Goal: Task Accomplishment & Management: Manage account settings

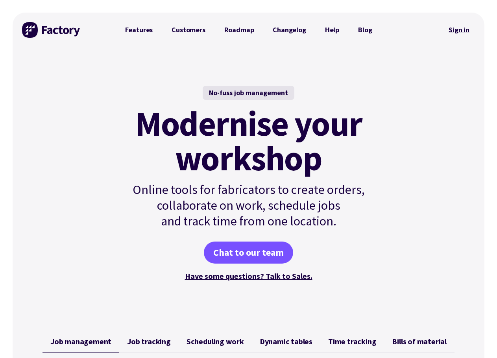
click at [459, 30] on link "Sign in" at bounding box center [459, 30] width 32 height 18
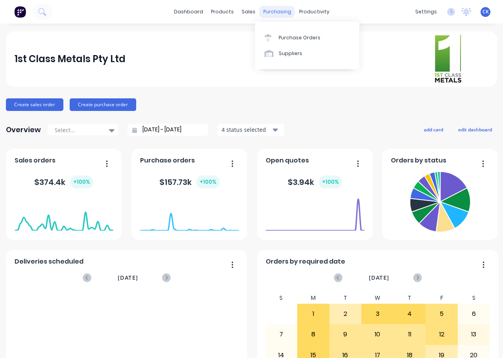
click at [282, 12] on div "purchasing" at bounding box center [278, 12] width 36 height 12
click at [294, 39] on div "Purchase Orders" at bounding box center [300, 37] width 42 height 7
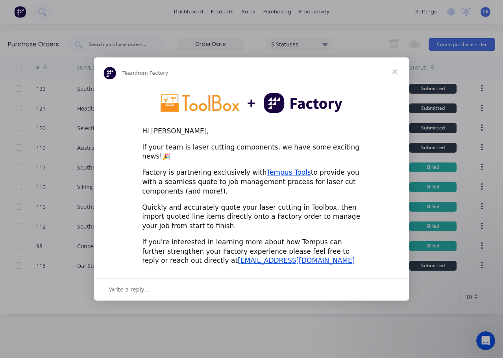
click at [396, 78] on span "Close" at bounding box center [395, 71] width 28 height 28
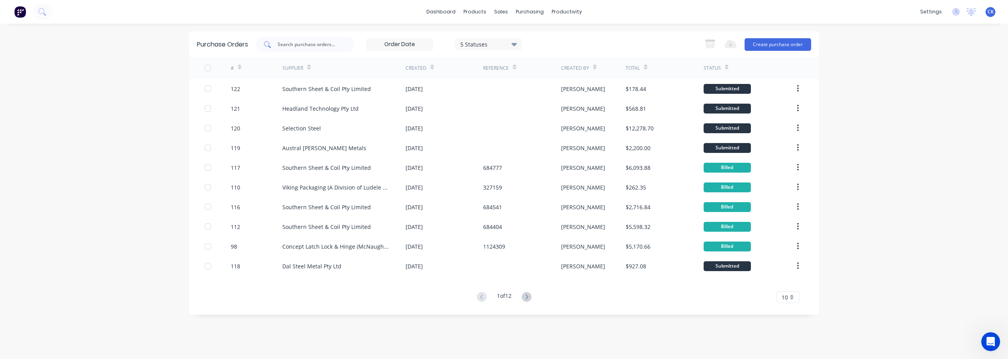
click at [290, 43] on input "text" at bounding box center [309, 45] width 65 height 8
type input "southern"
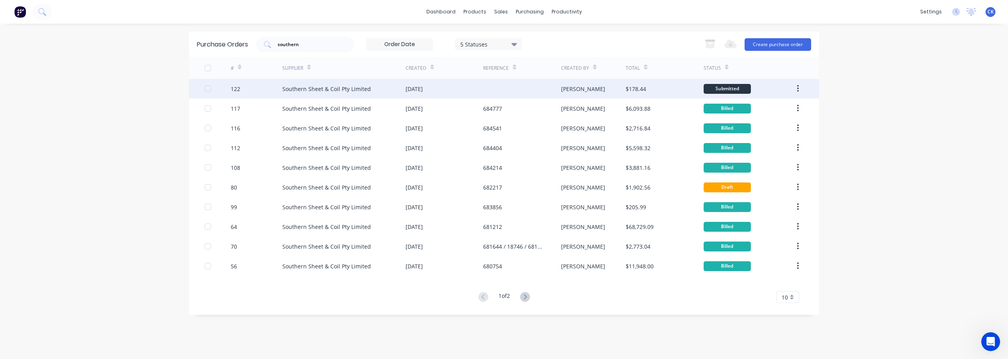
click at [318, 91] on div "Southern Sheet & Coil Pty Limited" at bounding box center [326, 89] width 89 height 8
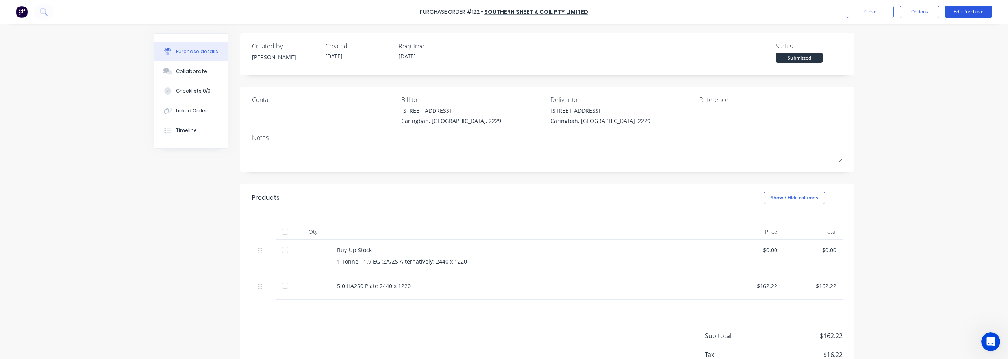
click at [503, 11] on button "Edit Purchase" at bounding box center [968, 12] width 47 height 13
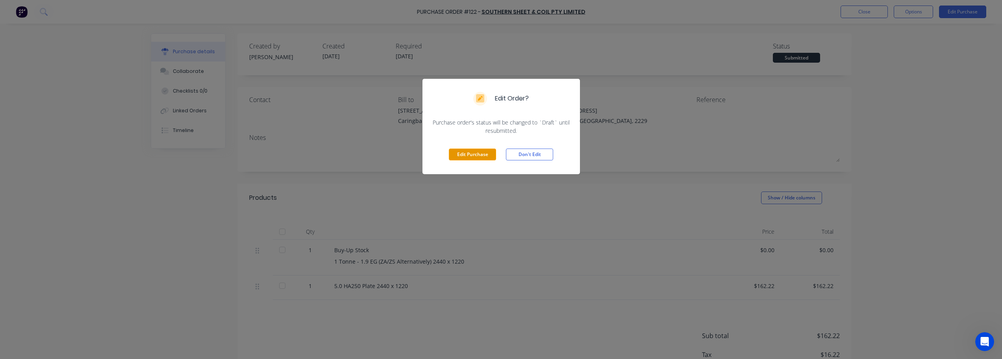
click at [471, 152] on button "Edit Purchase" at bounding box center [472, 154] width 47 height 12
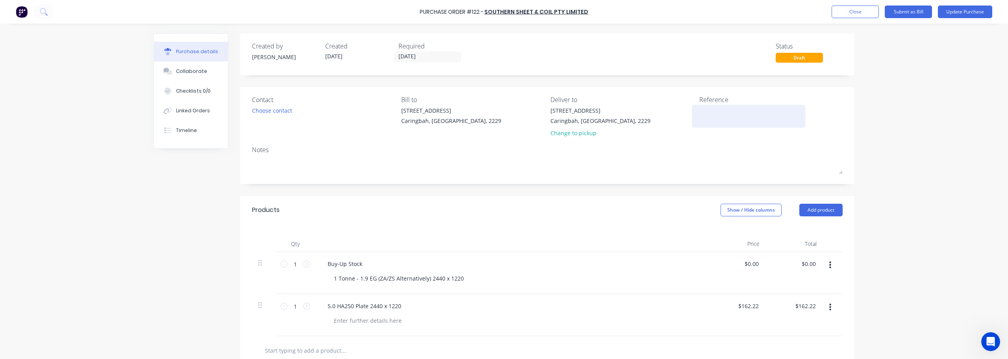
click at [503, 113] on textarea at bounding box center [748, 115] width 98 height 18
type textarea "x"
type textarea "6"
type textarea "x"
type textarea "68"
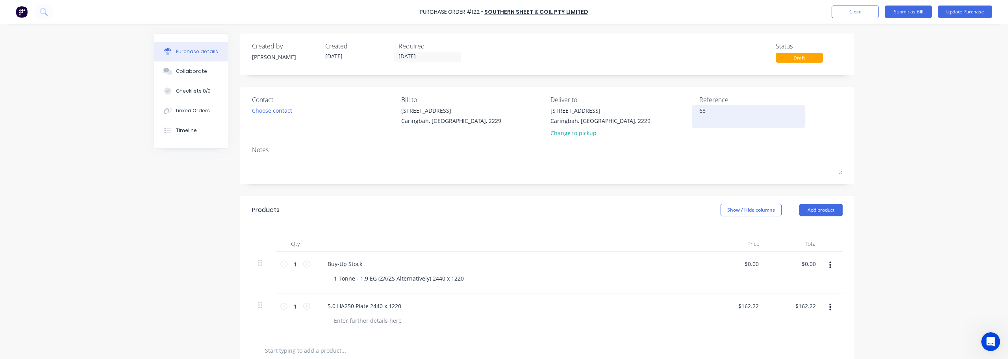
type textarea "x"
type textarea "685"
type textarea "x"
type textarea "6851"
type textarea "x"
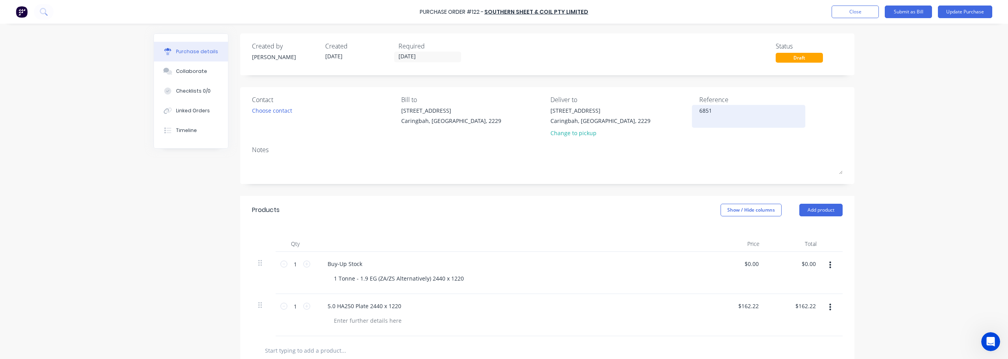
type textarea "68515"
type textarea "x"
type textarea "685151"
type textarea "x"
type textarea "685151"
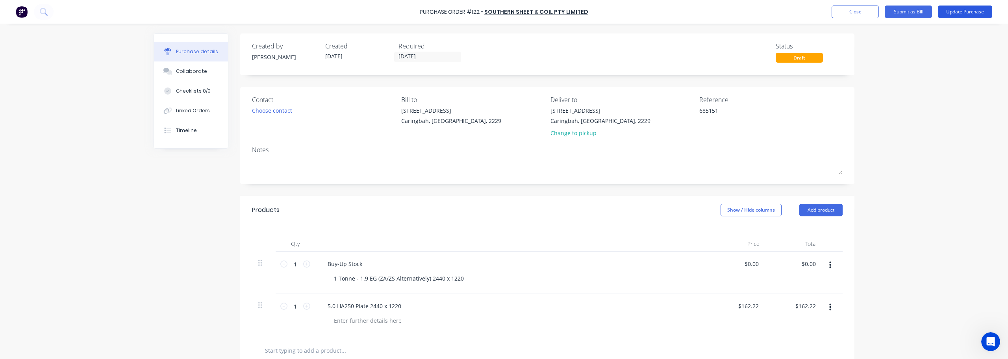
click at [503, 13] on button "Update Purchase" at bounding box center [965, 12] width 54 height 13
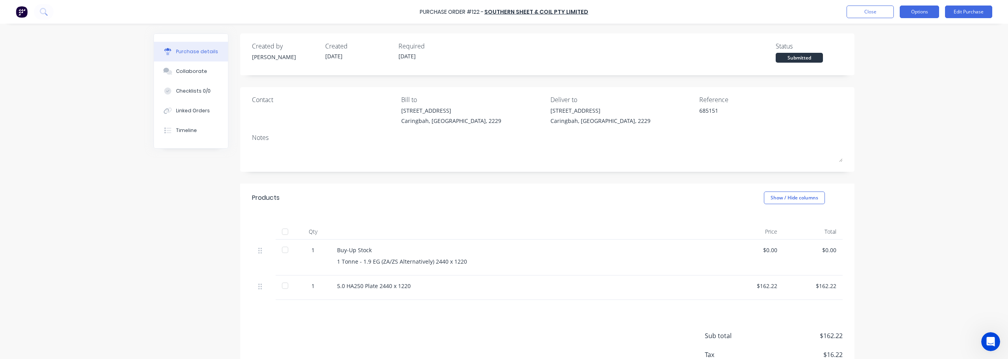
click at [503, 10] on button "Options" at bounding box center [919, 12] width 39 height 13
click at [503, 51] on div "Convert to Bill" at bounding box center [901, 47] width 61 height 11
type textarea "x"
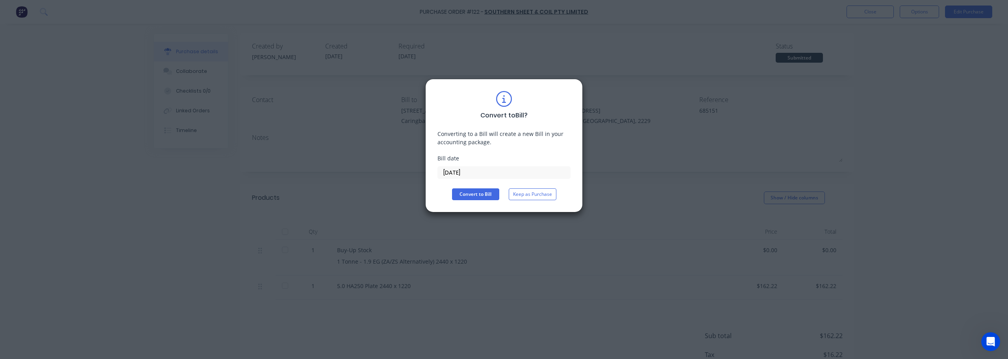
drag, startPoint x: 480, startPoint y: 174, endPoint x: 403, endPoint y: 171, distance: 76.8
click at [403, 171] on div "Convert to Bill ? Converting to a Bill will create a new Bill in your accountin…" at bounding box center [504, 179] width 1008 height 359
type input "02/09/25"
click at [486, 194] on button "Convert to Bill" at bounding box center [475, 194] width 47 height 12
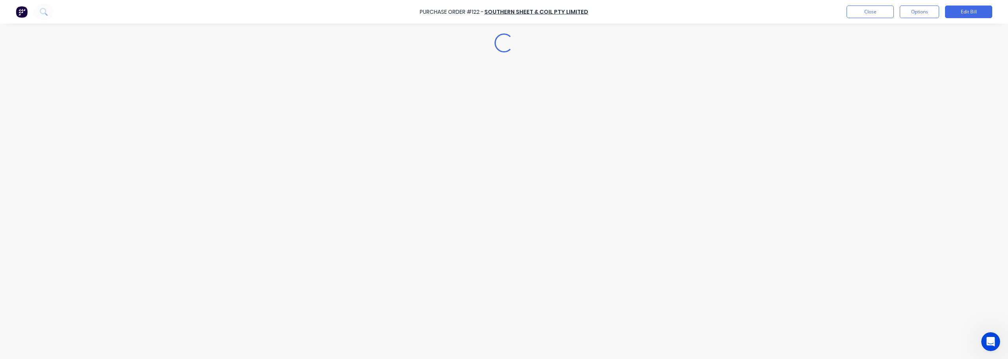
type textarea "x"
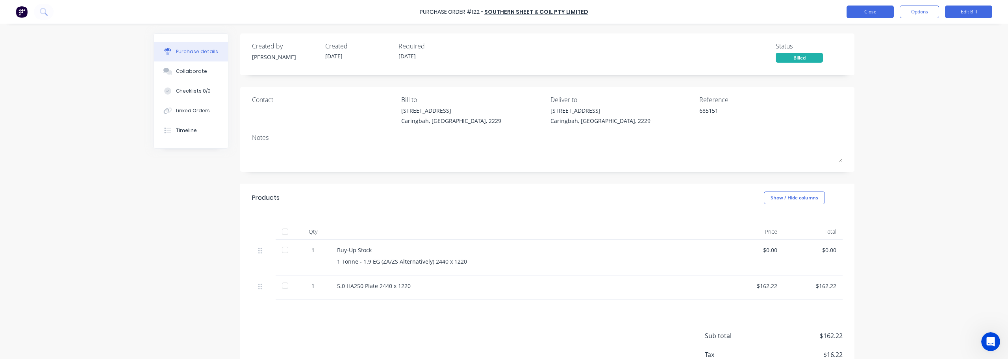
click at [503, 15] on button "Close" at bounding box center [870, 12] width 47 height 13
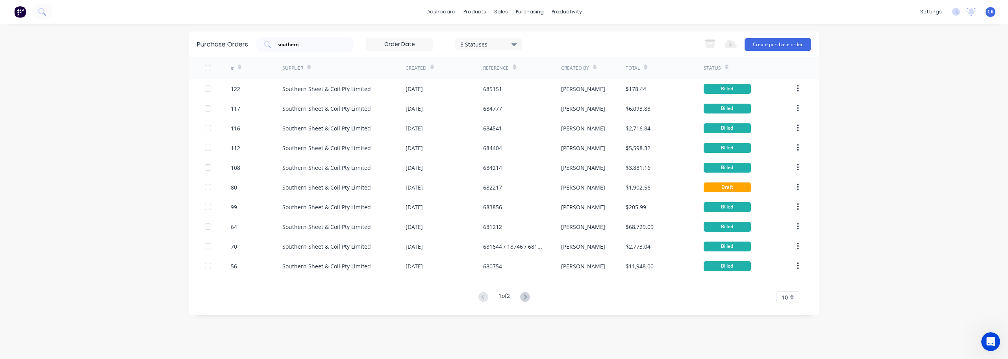
drag, startPoint x: 310, startPoint y: 47, endPoint x: 194, endPoint y: 37, distance: 116.6
click at [194, 37] on div "Purchase Orders southern 5 Statuses 5 Statuses Export to Excel (XLSX) Create pu…" at bounding box center [504, 45] width 630 height 26
type input "selection"
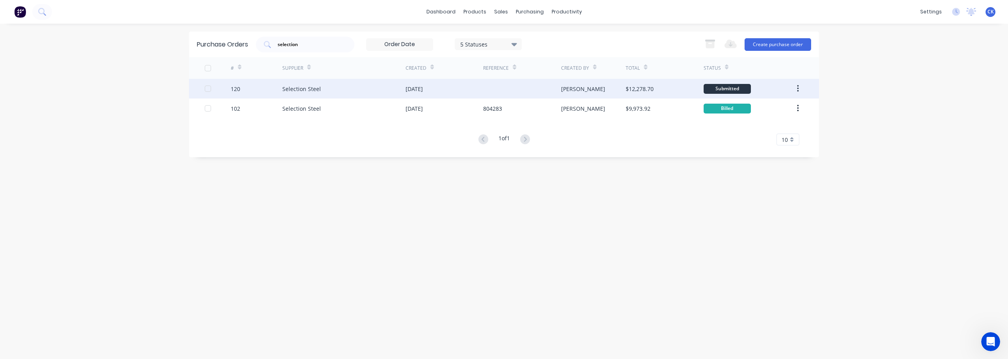
click at [291, 90] on div "Selection Steel" at bounding box center [301, 89] width 39 height 8
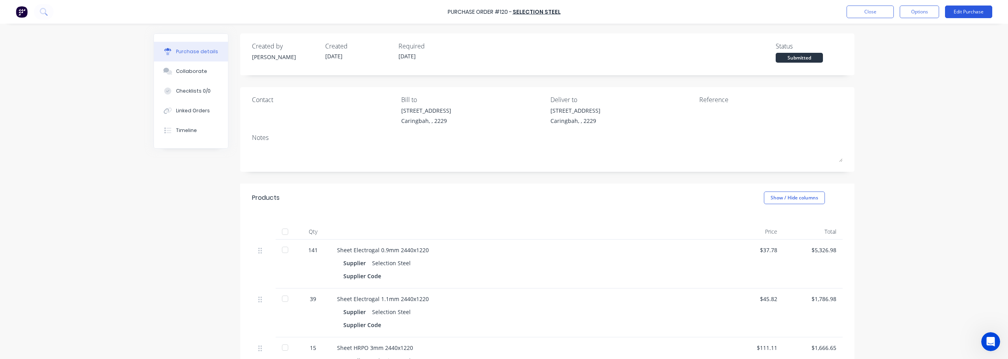
click at [503, 8] on button "Edit Purchase" at bounding box center [968, 12] width 47 height 13
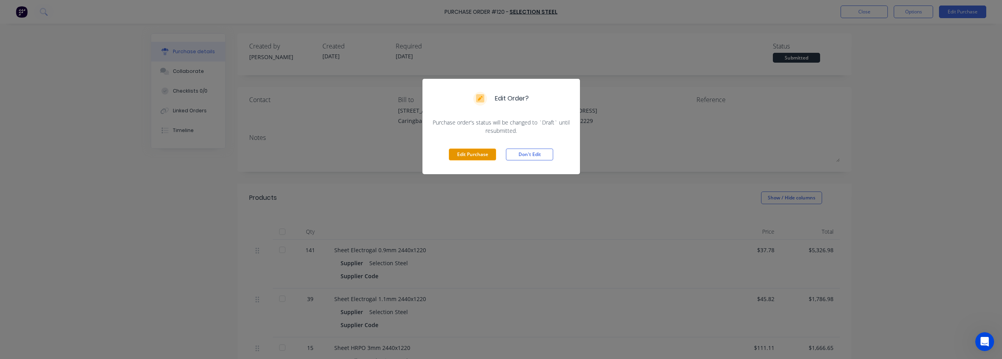
click at [470, 156] on button "Edit Purchase" at bounding box center [472, 154] width 47 height 12
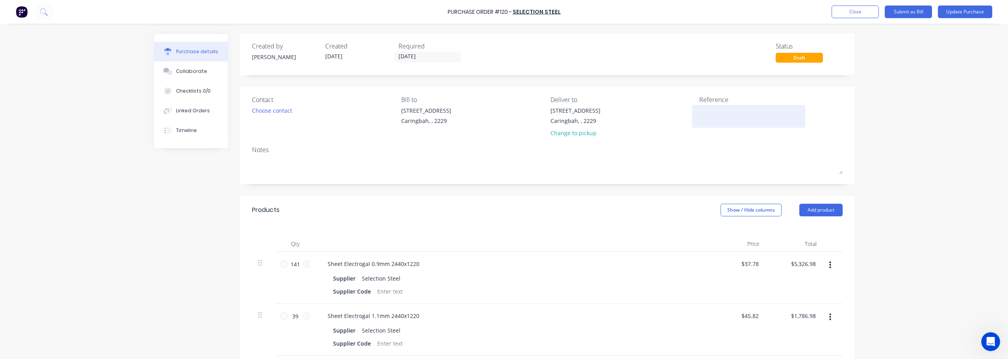
click at [503, 115] on textarea at bounding box center [748, 115] width 98 height 18
type textarea "x"
type textarea "8"
type textarea "x"
type textarea "80"
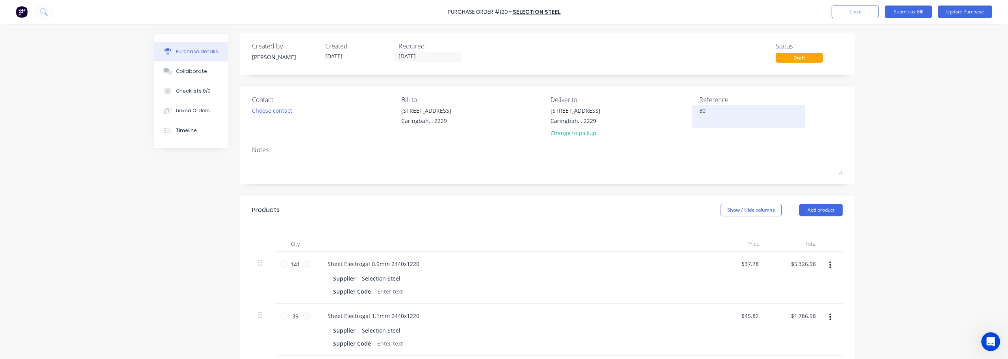
type textarea "x"
type textarea "806"
type textarea "x"
type textarea "8061"
type textarea "x"
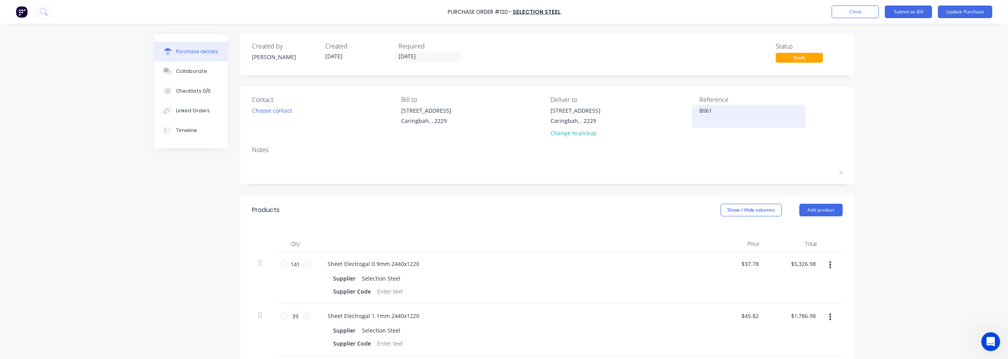
type textarea "80614"
type textarea "x"
type textarea "806148"
type textarea "x"
type textarea "806148"
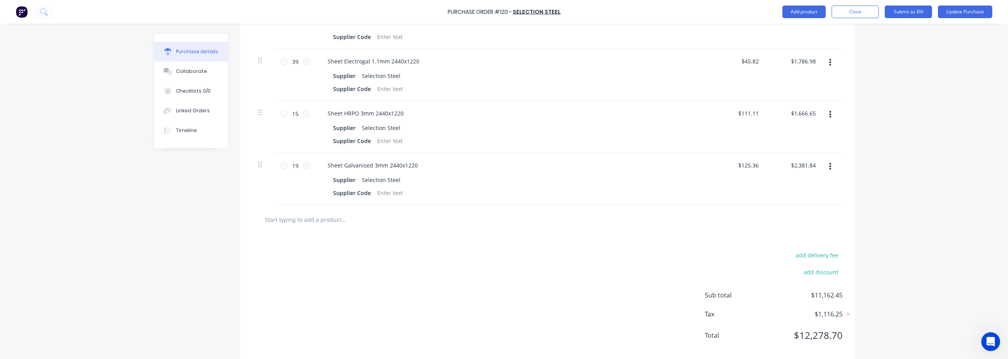
scroll to position [267, 0]
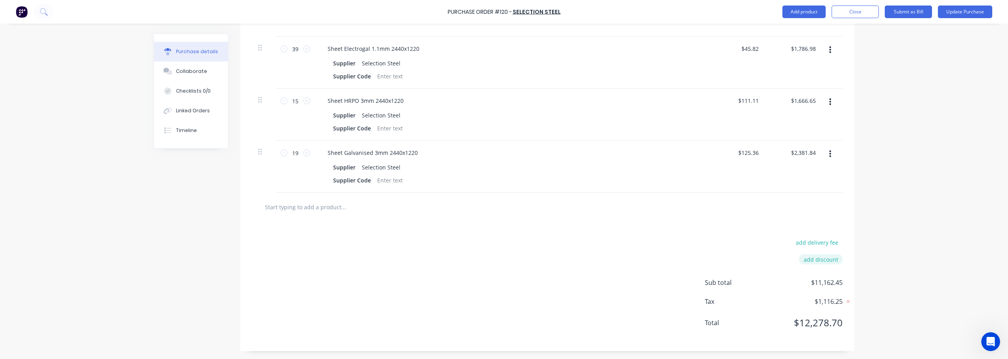
click at [503, 259] on button "add discount" at bounding box center [821, 259] width 44 height 10
type textarea "x"
type input "0.01"
type textarea "x"
type input "0.01%"
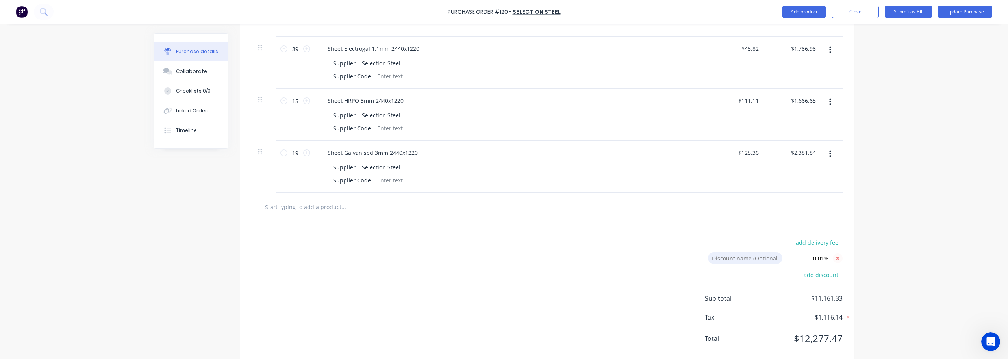
click at [503, 257] on icon at bounding box center [838, 258] width 10 height 10
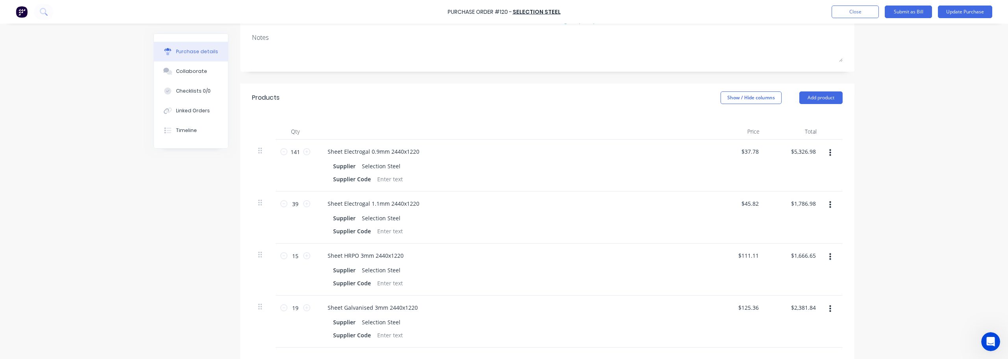
scroll to position [158, 0]
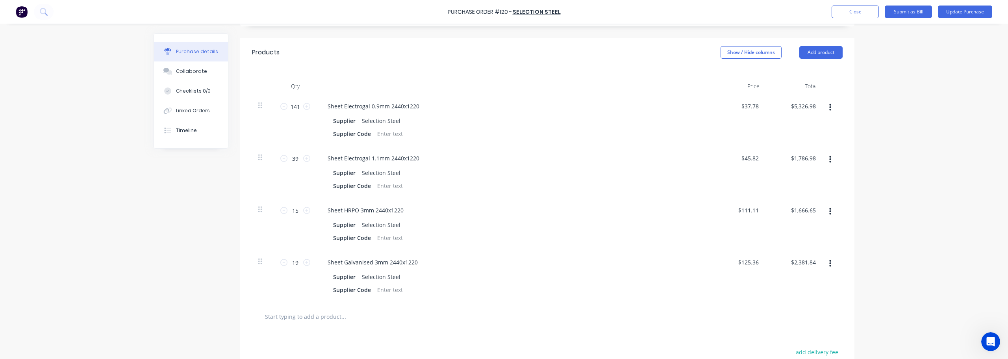
click at [503, 265] on icon "button" at bounding box center [830, 263] width 2 height 9
type textarea "x"
click at [503, 262] on input "2381.84" at bounding box center [803, 261] width 29 height 11
type input "2381.83"
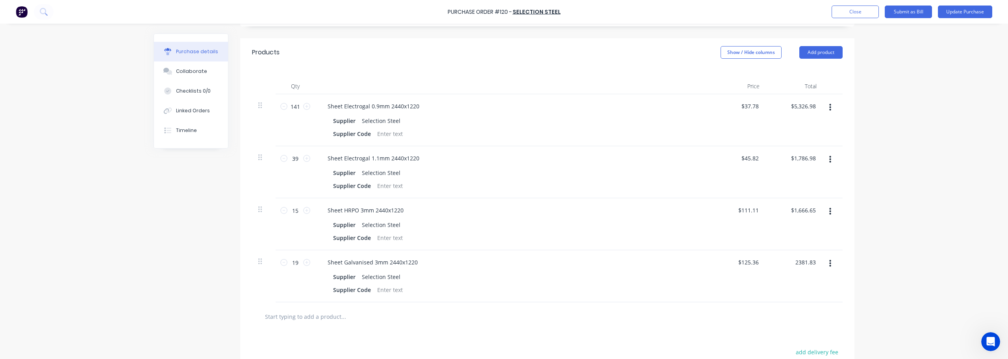
type textarea "x"
type input "$125.3595"
type input "$2,381.83"
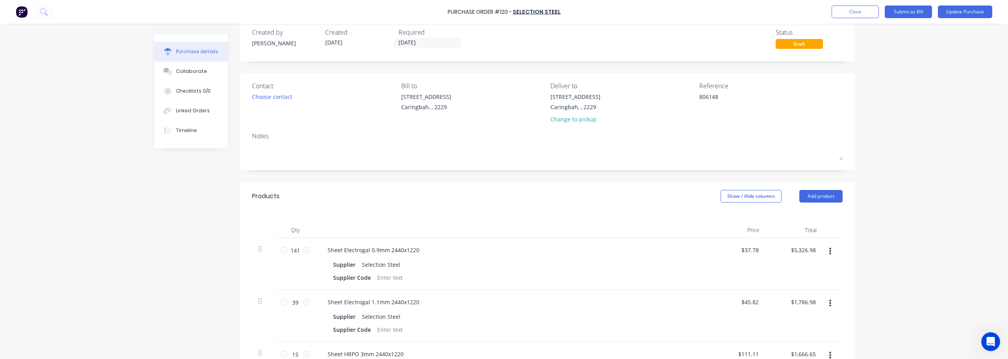
scroll to position [0, 0]
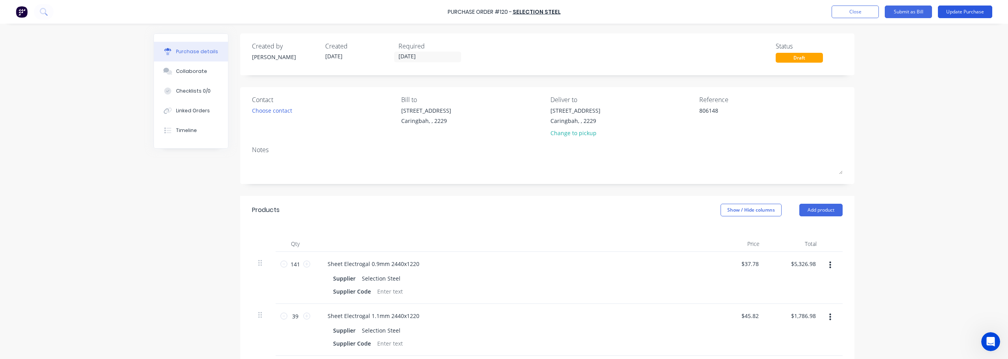
click at [503, 12] on button "Update Purchase" at bounding box center [965, 12] width 54 height 13
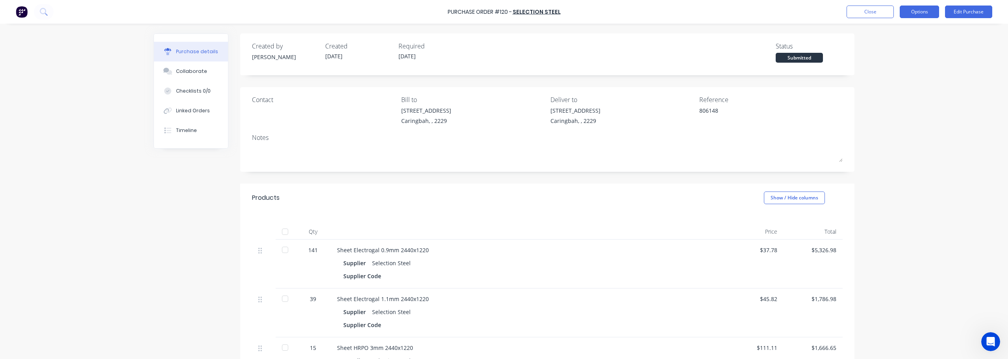
click at [503, 14] on button "Options" at bounding box center [919, 12] width 39 height 13
click at [503, 46] on div "Convert to Bill" at bounding box center [901, 47] width 61 height 11
type textarea "x"
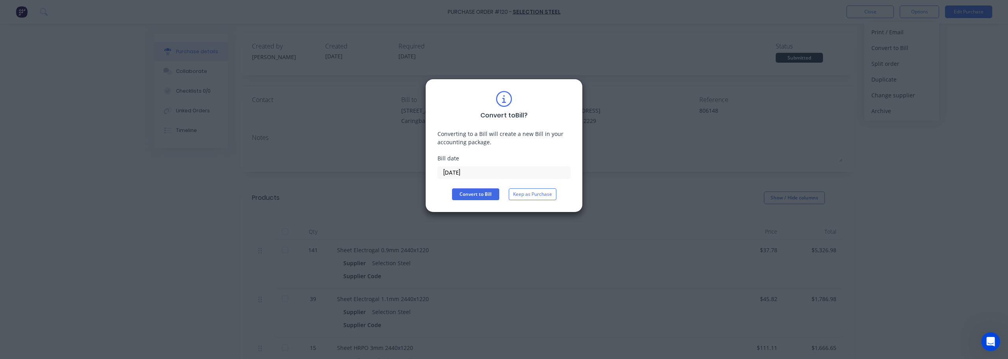
drag, startPoint x: 478, startPoint y: 170, endPoint x: 315, endPoint y: 144, distance: 165.5
click at [334, 145] on div "Convert to Bill ? Converting to a Bill will create a new Bill in your accountin…" at bounding box center [504, 179] width 1008 height 359
type input "01/09/25"
click at [478, 195] on button "Convert to Bill" at bounding box center [475, 194] width 47 height 12
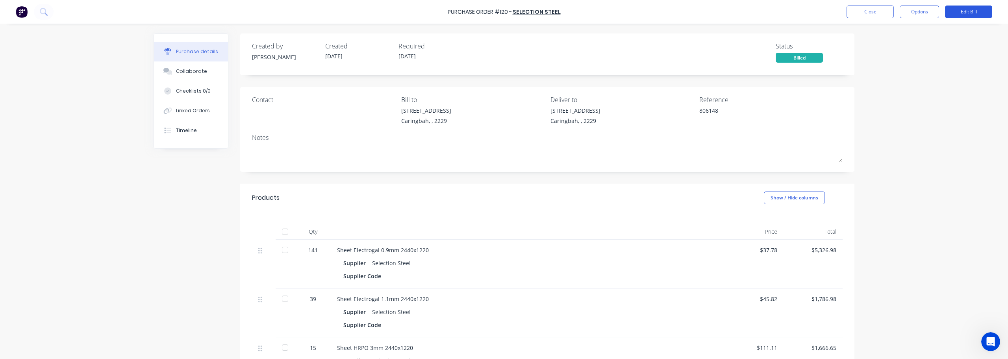
click at [503, 12] on button "Edit Bill" at bounding box center [968, 12] width 47 height 13
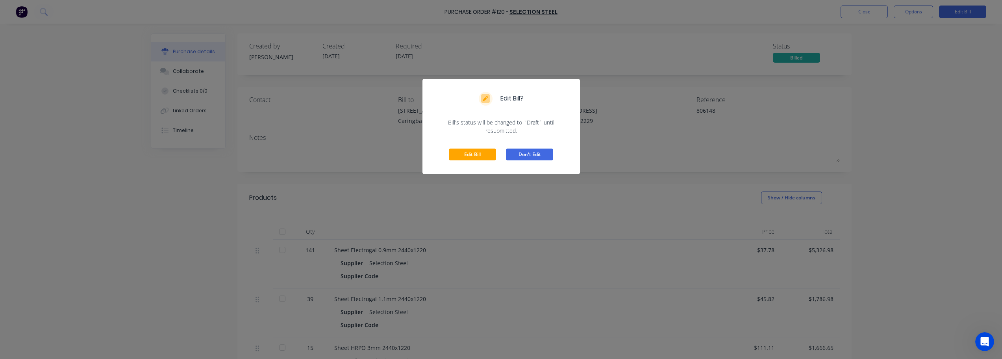
click at [503, 152] on button "Don't Edit" at bounding box center [529, 154] width 47 height 12
type textarea "x"
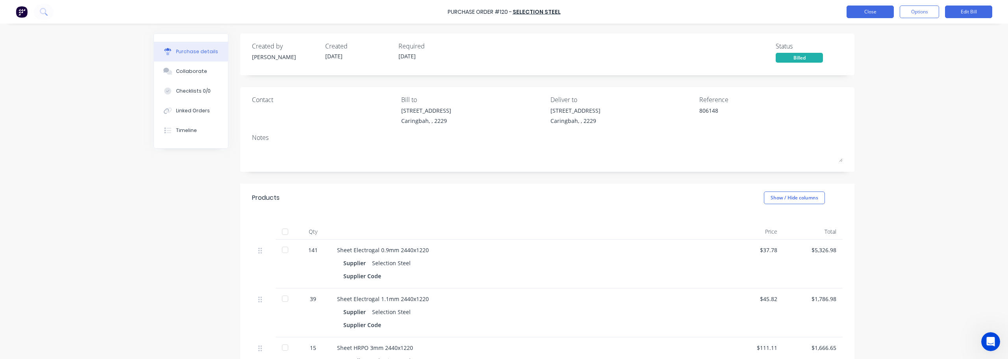
click at [503, 15] on button "Close" at bounding box center [870, 12] width 47 height 13
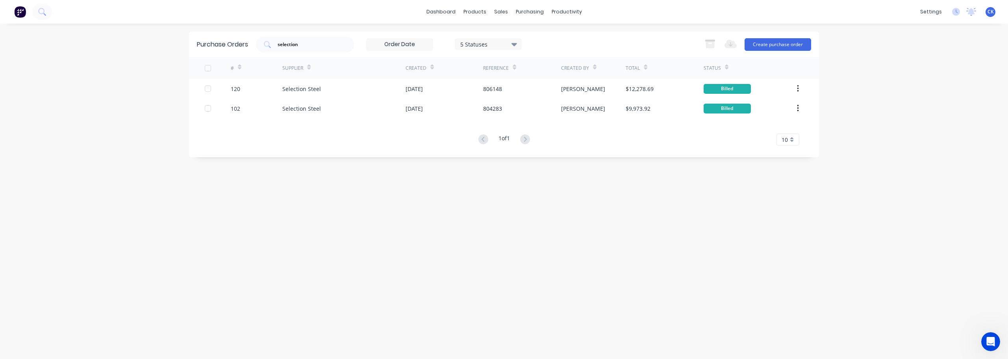
drag, startPoint x: 319, startPoint y: 44, endPoint x: 228, endPoint y: 35, distance: 91.4
click at [228, 35] on div "Purchase Orders selection 5 Statuses 5 Statuses Export to Excel (XLSX) Create p…" at bounding box center [504, 45] width 630 height 26
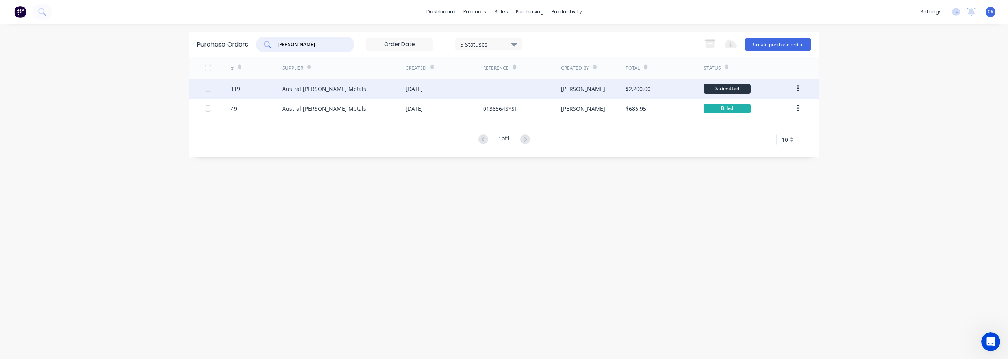
type input "austral wright"
click at [438, 88] on div "29 Aug 2025" at bounding box center [445, 89] width 78 height 20
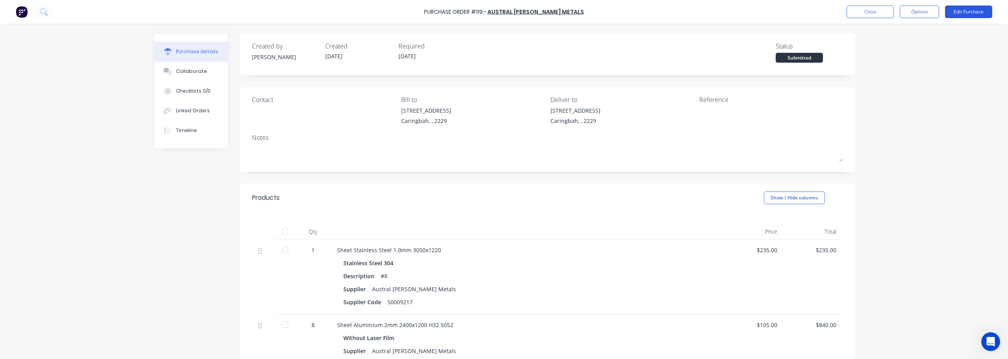
click at [503, 14] on button "Edit Purchase" at bounding box center [968, 12] width 47 height 13
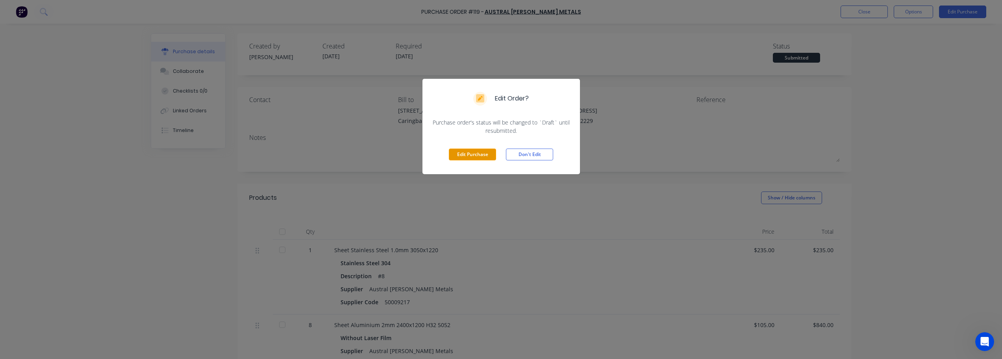
click at [482, 154] on button "Edit Purchase" at bounding box center [472, 154] width 47 height 12
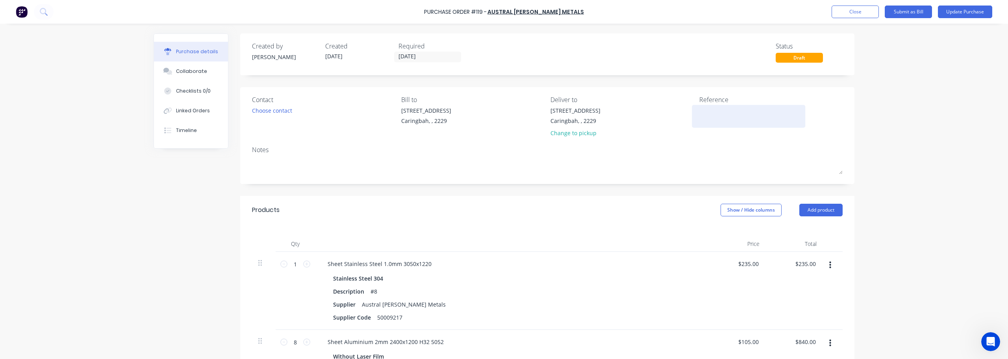
click at [503, 116] on textarea at bounding box center [748, 115] width 98 height 18
type textarea "x"
type textarea "0"
type textarea "x"
type textarea "01"
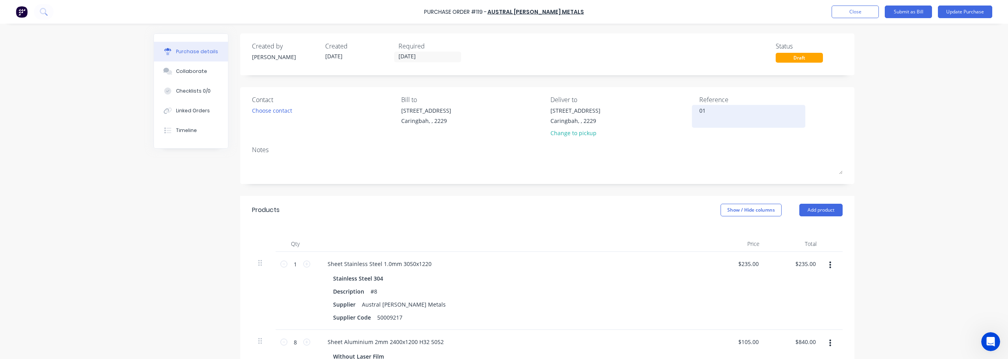
type textarea "x"
type textarea "014"
type textarea "x"
type textarea "0141"
type textarea "x"
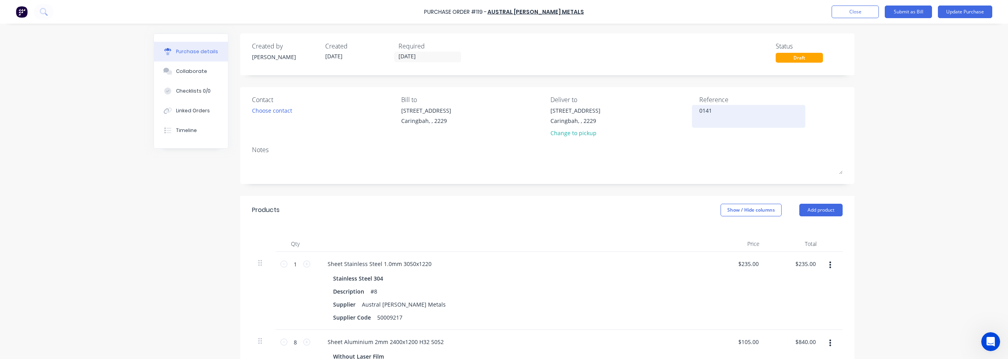
type textarea "01414"
type textarea "x"
type textarea "014142"
type textarea "x"
type textarea "0141428"
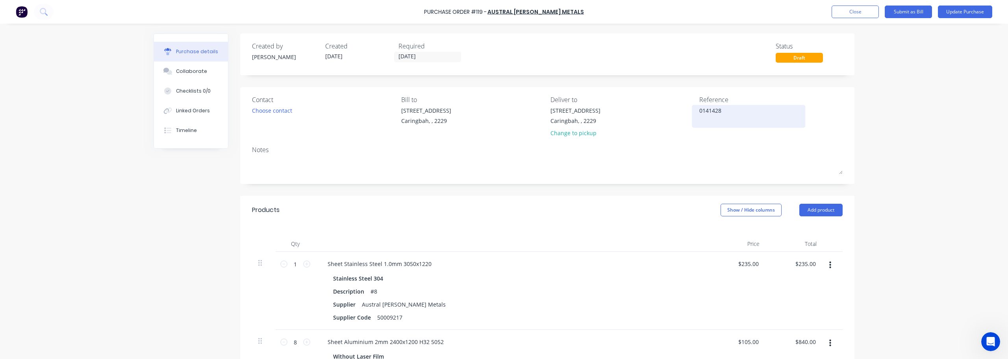
type textarea "x"
type textarea "0141428S"
type textarea "x"
type textarea "0141428SY"
type textarea "x"
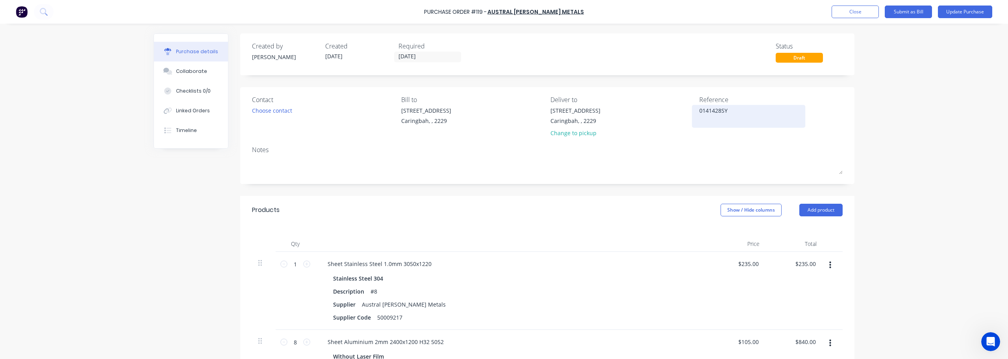
type textarea "0141428SYS"
type textarea "x"
type textarea "0141428SYSI"
type textarea "x"
type textarea "0141428SYSI"
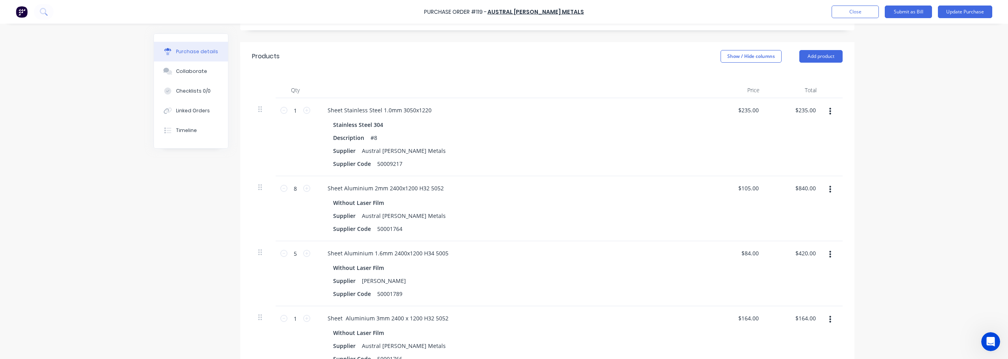
scroll to position [60, 0]
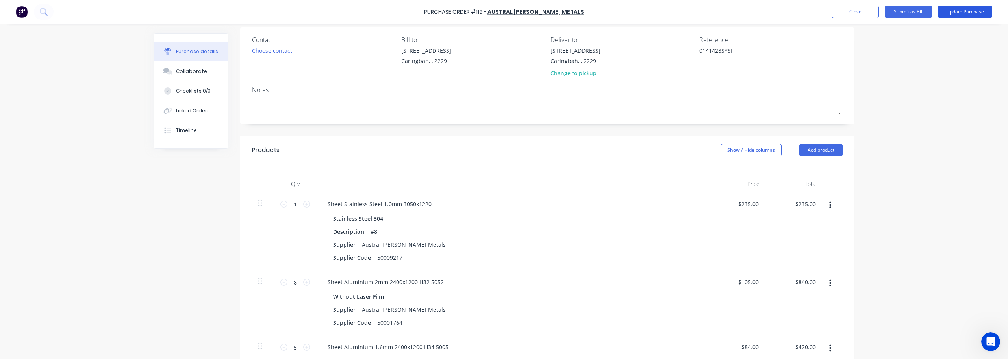
click at [503, 11] on button "Update Purchase" at bounding box center [965, 12] width 54 height 13
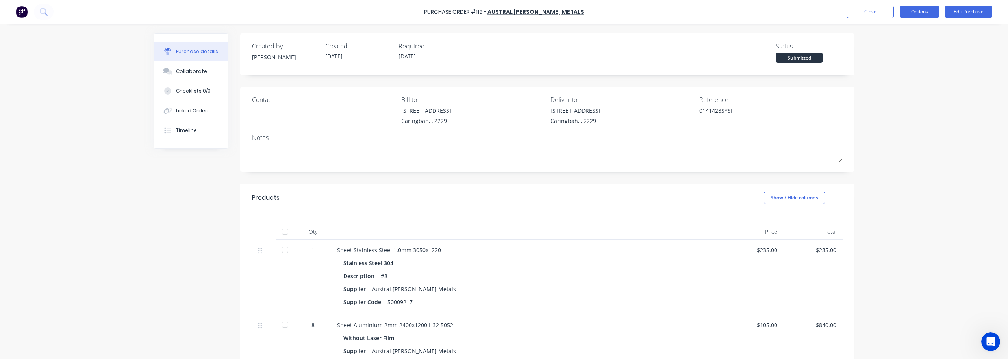
click at [503, 15] on button "Options" at bounding box center [919, 12] width 39 height 13
click at [503, 49] on div "Convert to Bill" at bounding box center [901, 47] width 61 height 11
type textarea "x"
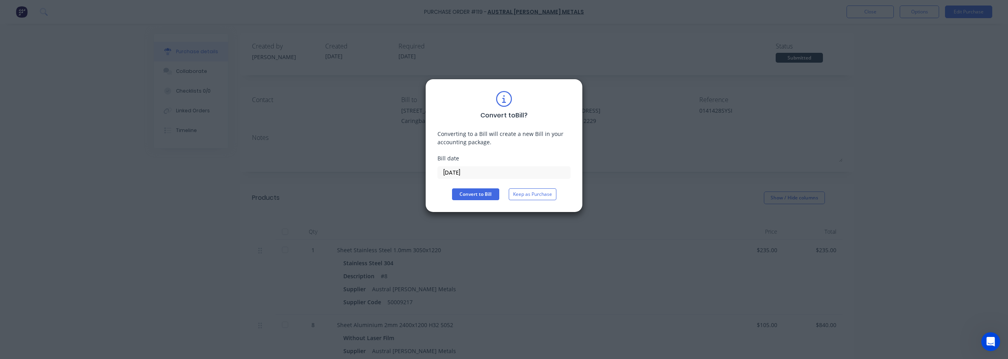
drag, startPoint x: 477, startPoint y: 173, endPoint x: 319, endPoint y: 157, distance: 159.1
click at [339, 159] on div "Convert to Bill ? Converting to a Bill will create a new Bill in your accountin…" at bounding box center [504, 179] width 1008 height 359
type input "01/09/25"
click at [481, 194] on button "Convert to Bill" at bounding box center [475, 194] width 47 height 12
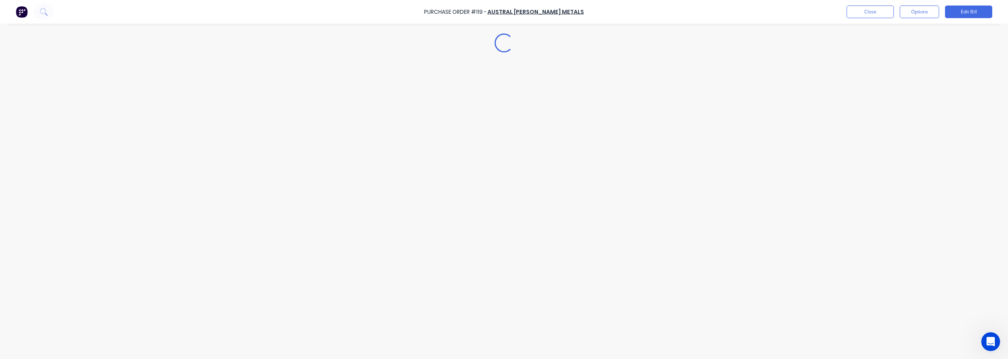
type textarea "x"
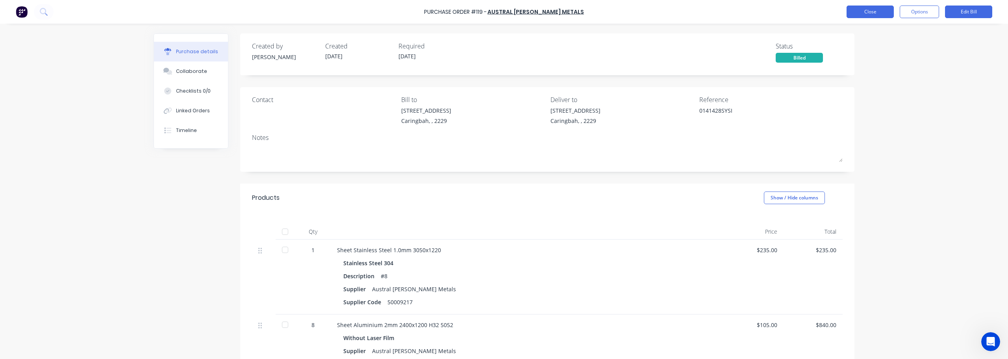
click at [503, 8] on button "Close" at bounding box center [870, 12] width 47 height 13
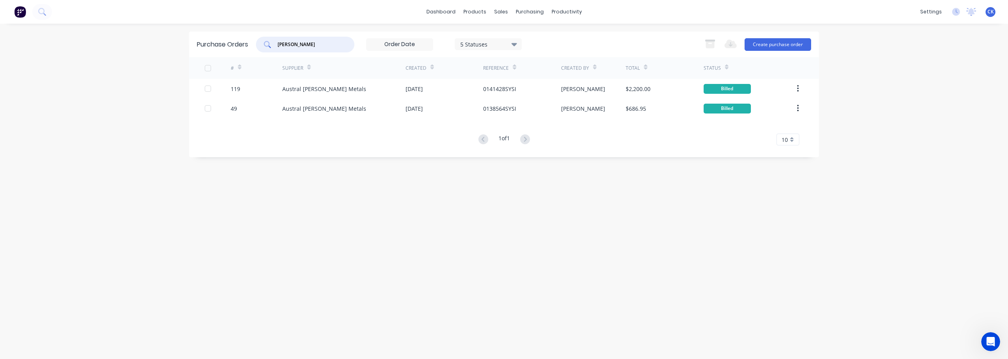
drag, startPoint x: 313, startPoint y: 46, endPoint x: 166, endPoint y: 17, distance: 150.1
click at [232, 29] on div "dashboard products sales purchasing productivity dashboard products Product Cat…" at bounding box center [504, 179] width 1008 height 359
type input "dal"
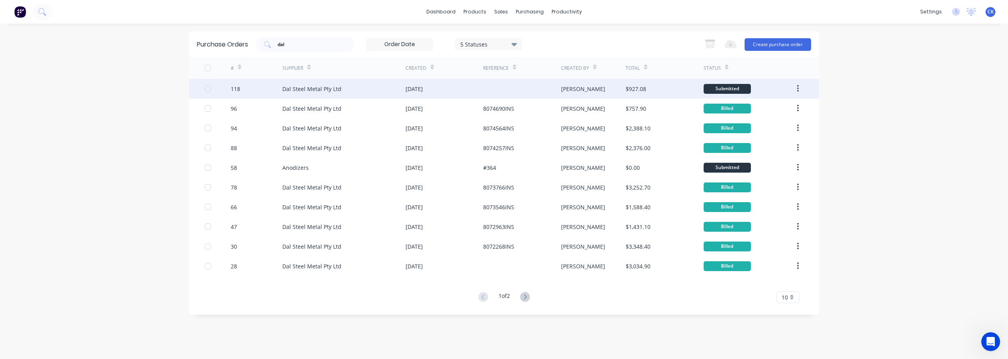
click at [423, 85] on div "26 Aug 2025" at bounding box center [414, 89] width 17 height 8
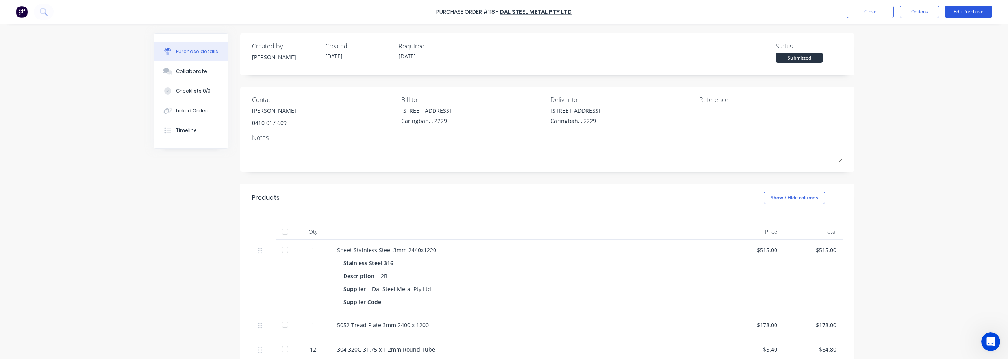
click at [503, 14] on button "Edit Purchase" at bounding box center [968, 12] width 47 height 13
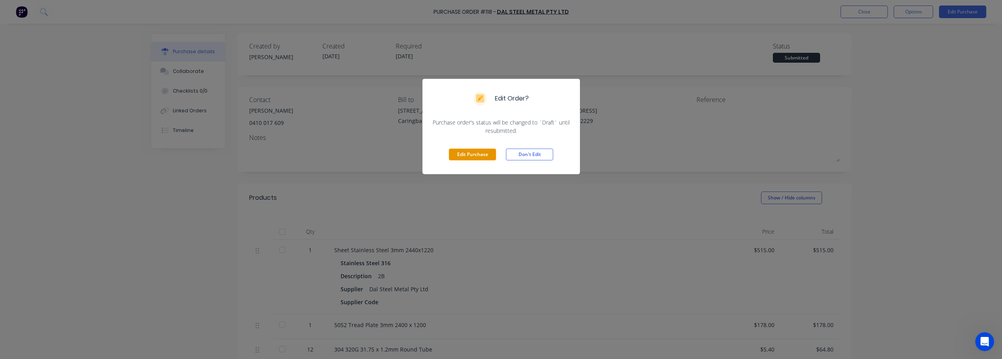
click at [469, 152] on button "Edit Purchase" at bounding box center [472, 154] width 47 height 12
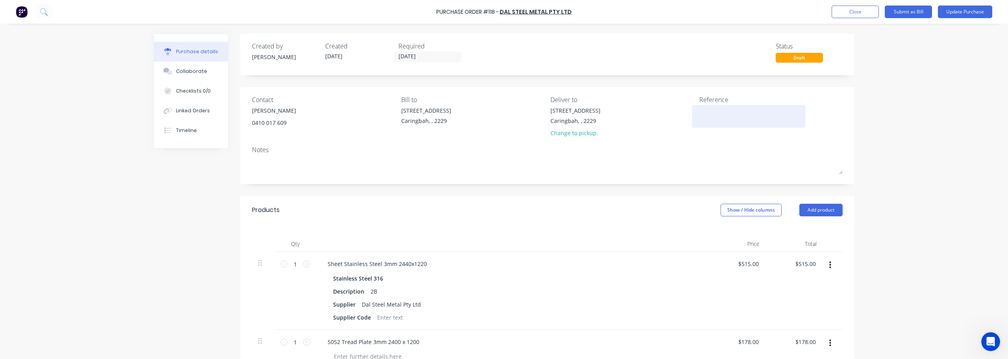
click at [503, 115] on textarea at bounding box center [748, 115] width 98 height 18
type textarea "8075"
type textarea "x"
type textarea "80752"
type textarea "x"
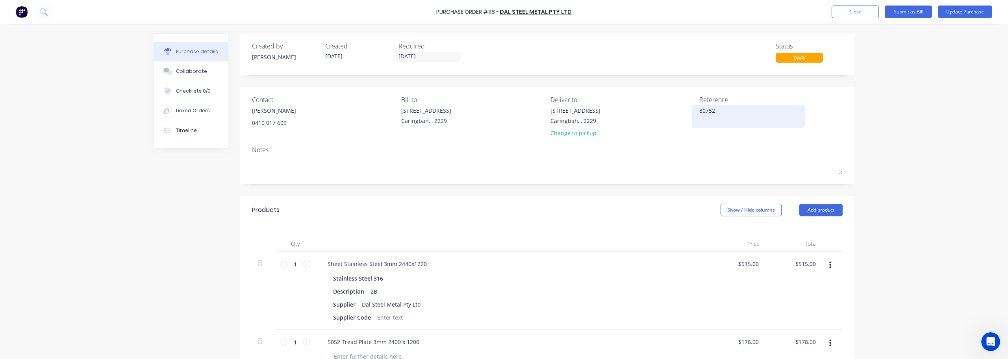
type textarea "807527"
type textarea "x"
type textarea "8075278"
type textarea "x"
type textarea "8075278I"
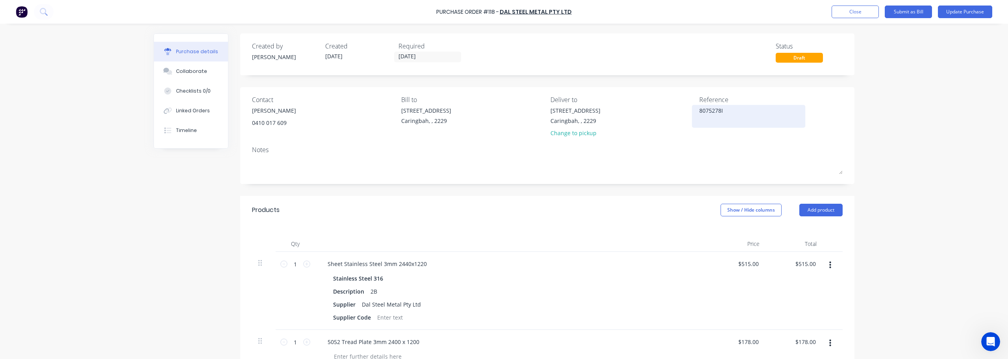
type textarea "x"
type textarea "8075278IN"
type textarea "x"
type textarea "8075278INS"
type textarea "x"
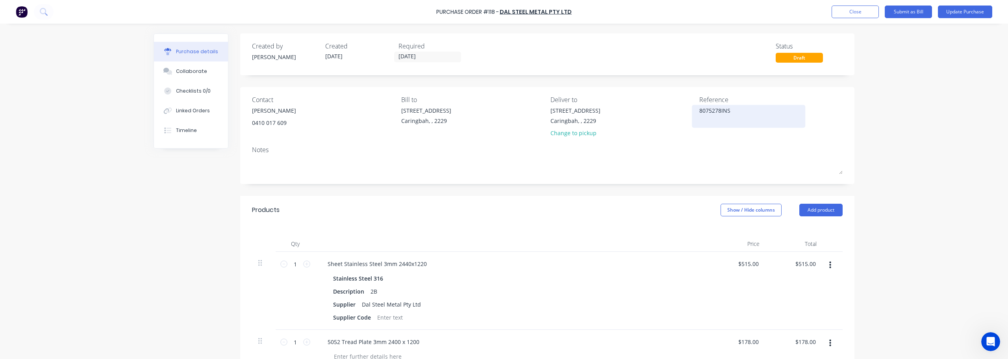
type textarea "8075278INS"
click at [503, 7] on button "Update Purchase" at bounding box center [965, 12] width 54 height 13
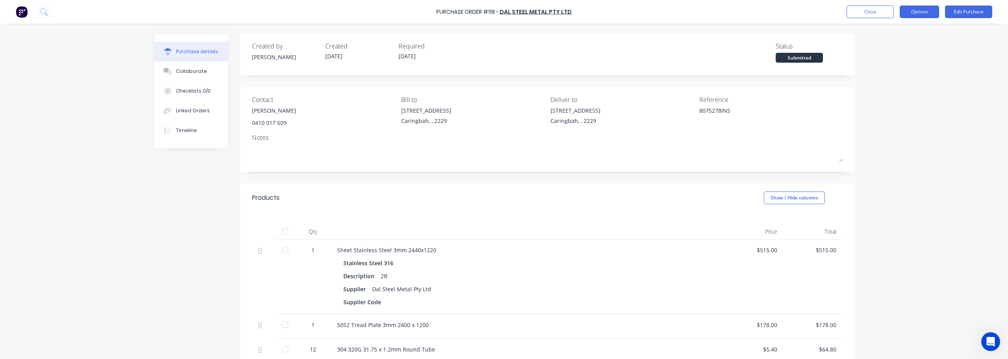
click at [503, 11] on button "Options" at bounding box center [919, 12] width 39 height 13
click at [503, 51] on div "Convert to Bill" at bounding box center [901, 47] width 61 height 11
type textarea "x"
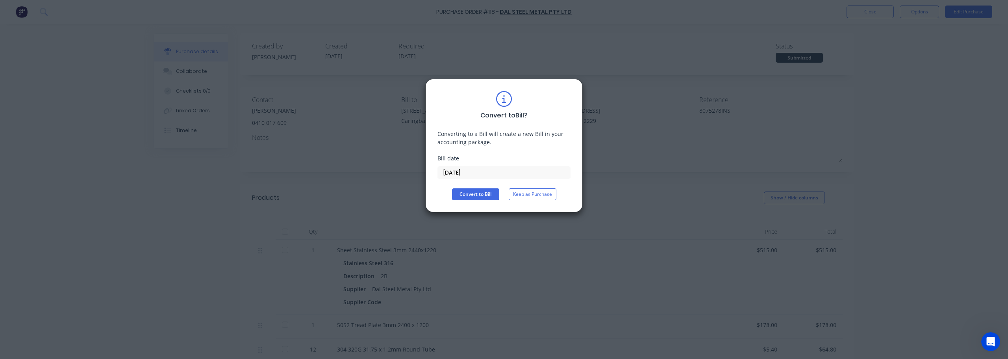
drag, startPoint x: 476, startPoint y: 171, endPoint x: 294, endPoint y: 147, distance: 183.8
click at [319, 152] on div "Convert to Bill ? Converting to a Bill will create a new Bill in your accountin…" at bounding box center [504, 179] width 1008 height 359
type input "27/08/25"
click at [470, 192] on button "Convert to Bill" at bounding box center [475, 194] width 47 height 12
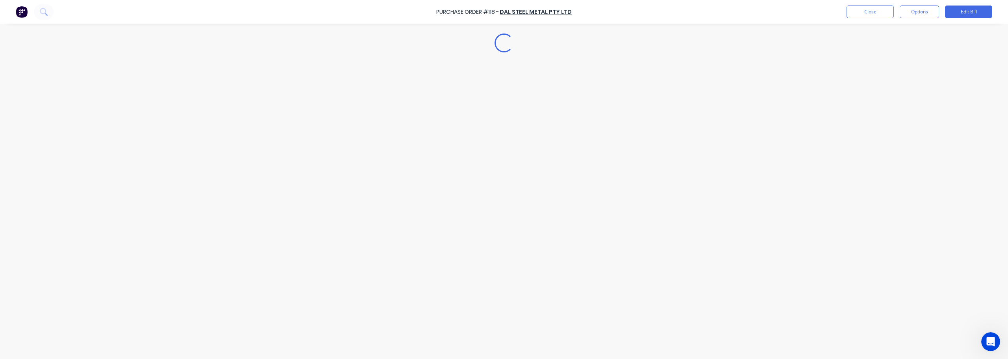
type textarea "x"
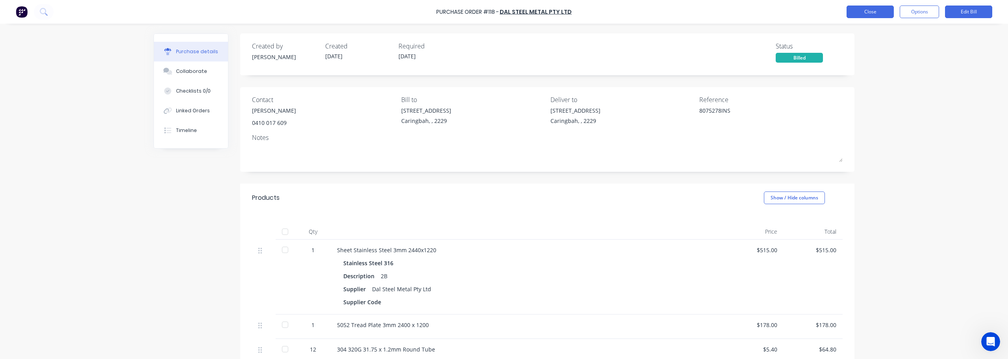
click at [503, 15] on button "Close" at bounding box center [870, 12] width 47 height 13
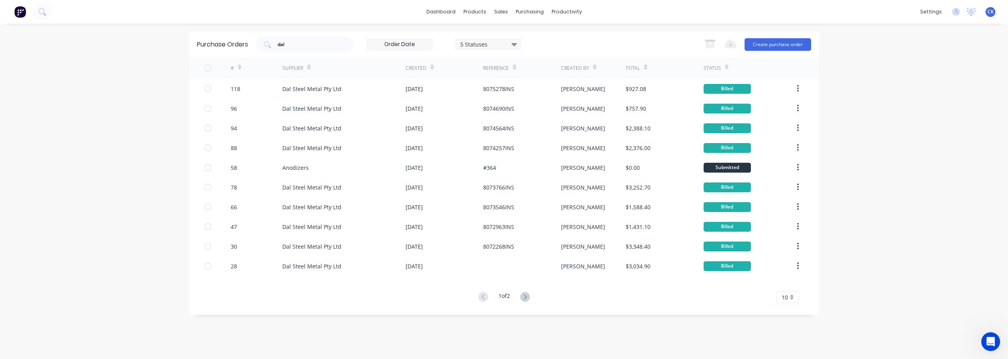
click at [54, 183] on div "dashboard products sales purchasing productivity dashboard products Product Cat…" at bounding box center [504, 179] width 1008 height 359
